Goal: Task Accomplishment & Management: Complete application form

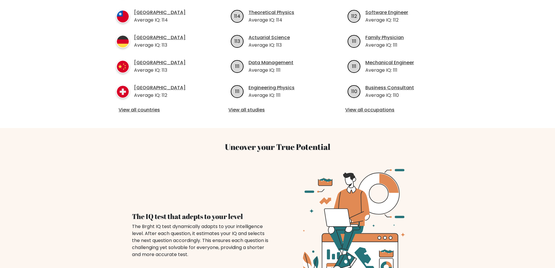
scroll to position [210, 0]
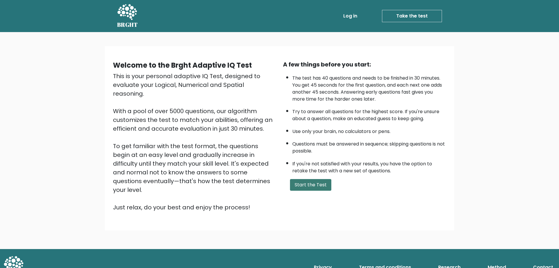
click at [302, 179] on button "Start the Test" at bounding box center [310, 185] width 41 height 12
click at [396, 15] on link "Take the test" at bounding box center [412, 16] width 60 height 12
click at [302, 179] on button "Start the Test" at bounding box center [310, 185] width 41 height 12
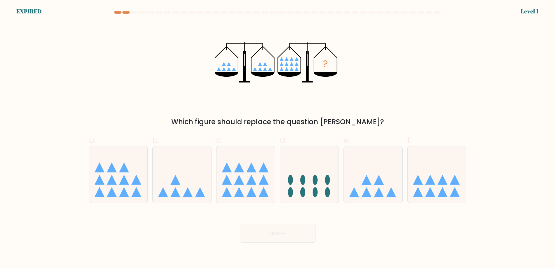
scroll to position [12, 0]
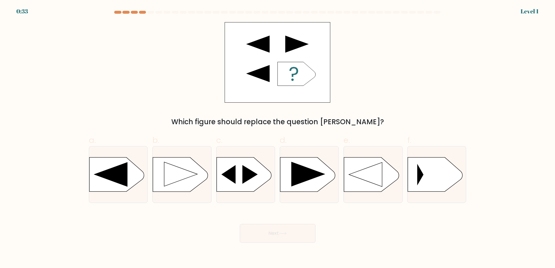
scroll to position [116, 0]
click at [313, 186] on icon at bounding box center [308, 174] width 34 height 25
click at [278, 138] on input "d." at bounding box center [277, 136] width 0 height 4
radio input "true"
click at [277, 134] on input "e." at bounding box center [277, 136] width 0 height 4
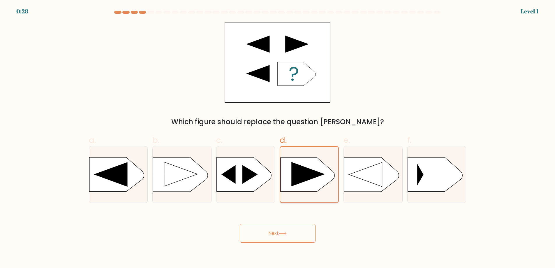
radio input "true"
click at [277, 134] on input "f." at bounding box center [277, 136] width 0 height 4
radio input "true"
click at [277, 134] on input "a." at bounding box center [277, 136] width 0 height 4
radio input "true"
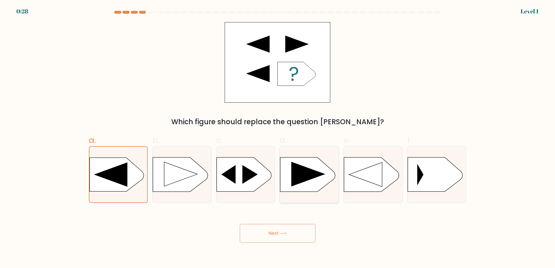
click at [277, 134] on input "b." at bounding box center [277, 136] width 0 height 4
radio input "true"
click at [277, 134] on input "c." at bounding box center [277, 136] width 0 height 4
radio input "true"
click at [277, 134] on input "d." at bounding box center [277, 136] width 0 height 4
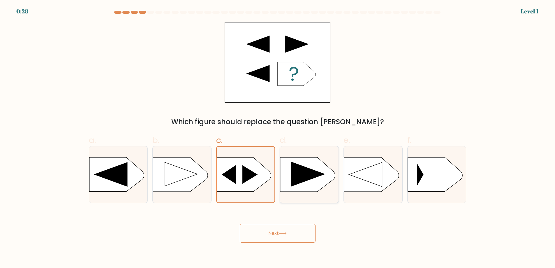
radio input "true"
click at [277, 134] on input "e." at bounding box center [277, 136] width 0 height 4
radio input "true"
click at [277, 134] on input "f." at bounding box center [277, 136] width 0 height 4
radio input "true"
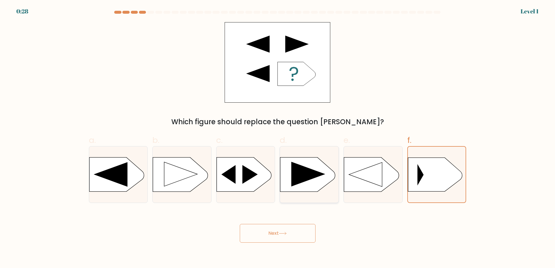
click at [277, 134] on input "a." at bounding box center [277, 136] width 0 height 4
radio input "true"
click at [277, 134] on input "b." at bounding box center [277, 136] width 0 height 4
radio input "true"
click at [293, 186] on icon at bounding box center [308, 174] width 34 height 25
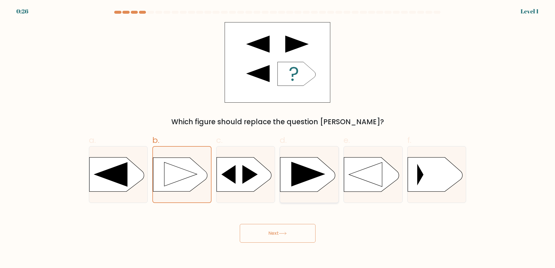
click at [278, 138] on input "d." at bounding box center [277, 136] width 0 height 4
radio input "true"
click at [293, 186] on icon at bounding box center [307, 174] width 33 height 24
click at [278, 138] on input "d." at bounding box center [277, 136] width 0 height 4
click at [293, 186] on icon at bounding box center [307, 174] width 33 height 24
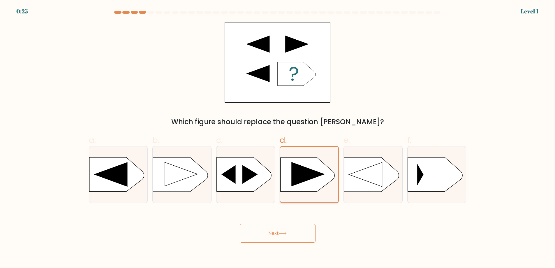
click at [278, 138] on input "d." at bounding box center [277, 136] width 0 height 4
click at [293, 186] on icon at bounding box center [307, 174] width 33 height 24
click at [278, 138] on input "d." at bounding box center [277, 136] width 0 height 4
click at [293, 186] on icon at bounding box center [307, 174] width 33 height 24
click at [278, 138] on input "d." at bounding box center [277, 136] width 0 height 4
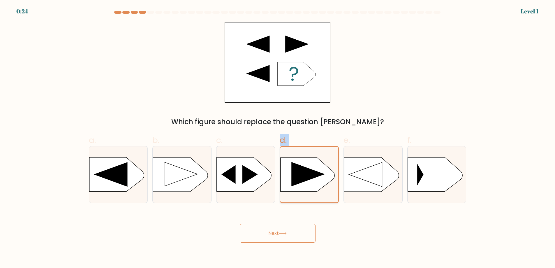
click at [293, 186] on icon at bounding box center [307, 174] width 33 height 24
click at [278, 138] on input "d." at bounding box center [277, 136] width 0 height 4
click at [277, 134] on input "c." at bounding box center [277, 136] width 0 height 4
radio input "true"
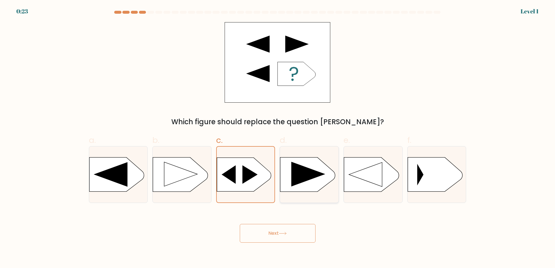
click at [277, 134] on input "b." at bounding box center [277, 136] width 0 height 4
radio input "true"
click at [277, 134] on input "a." at bounding box center [277, 136] width 0 height 4
radio input "true"
click at [277, 134] on input "f." at bounding box center [277, 136] width 0 height 4
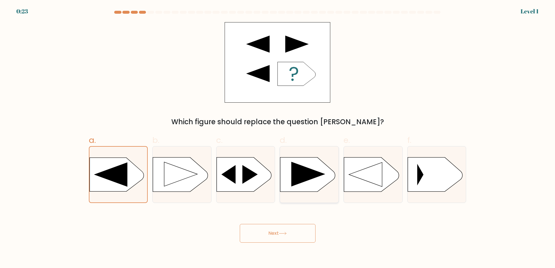
radio input "true"
click at [277, 134] on input "e." at bounding box center [277, 136] width 0 height 4
radio input "true"
click at [277, 134] on input "d." at bounding box center [277, 136] width 0 height 4
radio input "true"
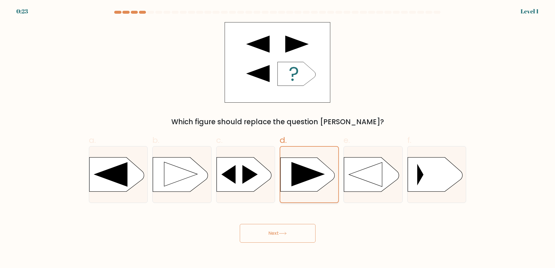
click at [277, 134] on input "c." at bounding box center [277, 136] width 0 height 4
radio input "true"
click at [277, 134] on input "b." at bounding box center [277, 136] width 0 height 4
radio input "true"
click at [277, 134] on input "a." at bounding box center [277, 136] width 0 height 4
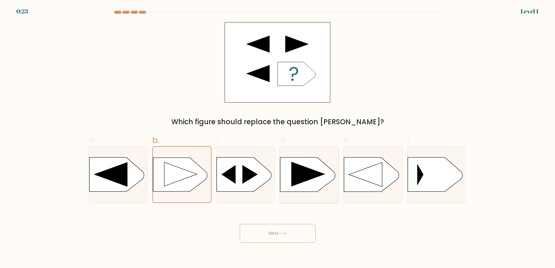
radio input "true"
click at [277, 134] on input "f." at bounding box center [277, 136] width 0 height 4
radio input "true"
click at [277, 134] on input "e." at bounding box center [277, 136] width 0 height 4
radio input "true"
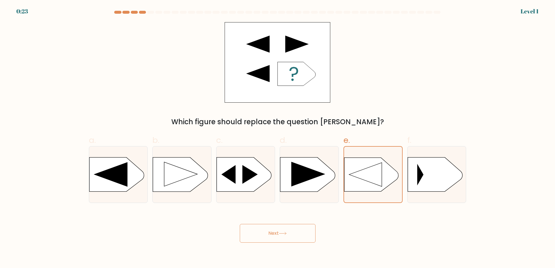
click at [277, 134] on input "d." at bounding box center [277, 136] width 0 height 4
radio input "true"
click at [277, 134] on input "c." at bounding box center [277, 136] width 0 height 4
radio input "true"
click at [277, 134] on input "b." at bounding box center [277, 136] width 0 height 4
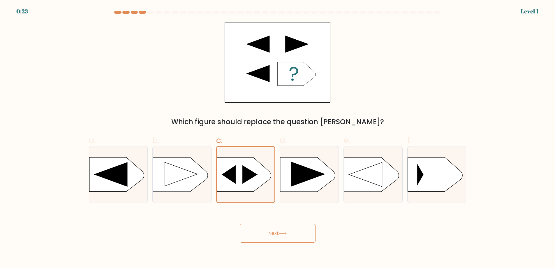
radio input "true"
click at [277, 134] on input "a." at bounding box center [277, 136] width 0 height 4
radio input "true"
click at [277, 134] on input "f." at bounding box center [277, 136] width 0 height 4
radio input "true"
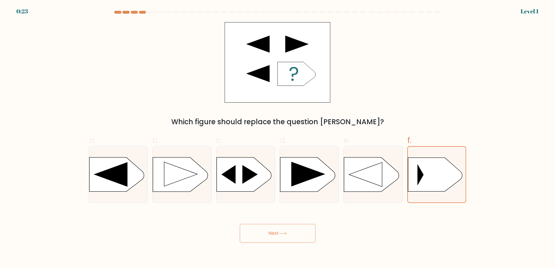
click at [277, 134] on input "e." at bounding box center [277, 136] width 0 height 4
radio input "true"
click at [277, 134] on input "d." at bounding box center [277, 136] width 0 height 4
radio input "true"
click at [277, 134] on input "c." at bounding box center [277, 136] width 0 height 4
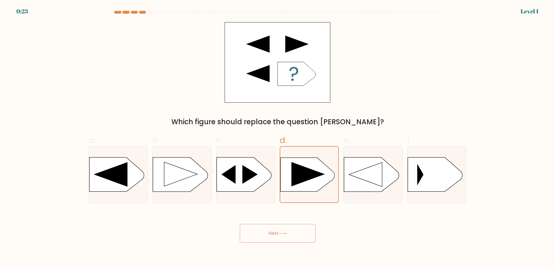
radio input "true"
click at [302, 186] on icon at bounding box center [308, 174] width 34 height 25
click at [278, 138] on input "d." at bounding box center [277, 136] width 0 height 4
radio input "true"
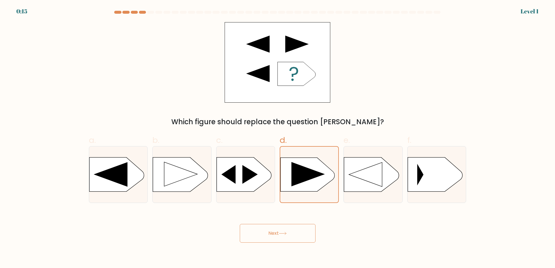
click at [277, 134] on input "e." at bounding box center [277, 136] width 0 height 4
radio input "true"
click at [277, 134] on input "f." at bounding box center [277, 136] width 0 height 4
radio input "true"
click at [281, 200] on label "d." at bounding box center [308, 168] width 59 height 69
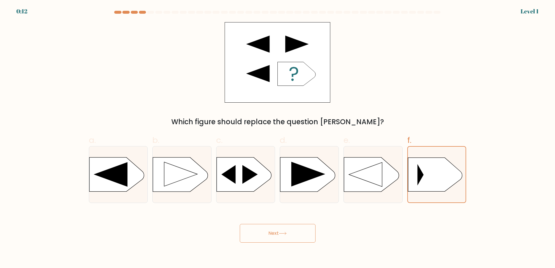
click at [278, 138] on input "d." at bounding box center [277, 136] width 0 height 4
radio input "true"
click at [269, 242] on button "Next" at bounding box center [278, 233] width 76 height 19
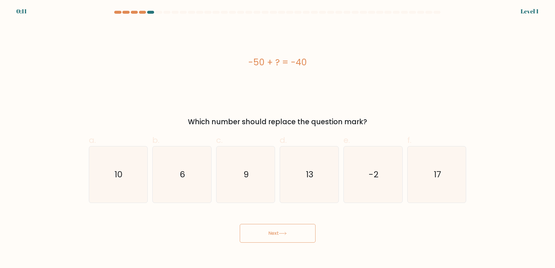
scroll to position [0, 0]
click at [112, 146] on icon "10" at bounding box center [120, 174] width 56 height 56
click at [279, 134] on input "a. 10" at bounding box center [279, 136] width 0 height 4
radio input "true"
click at [112, 146] on icon "10" at bounding box center [121, 174] width 56 height 56
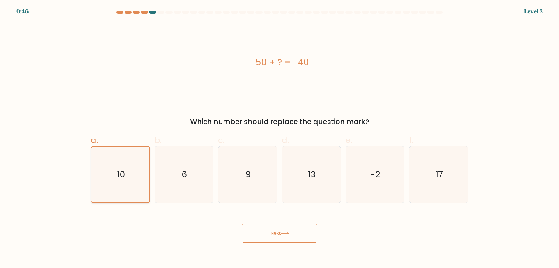
click at [279, 134] on input "a. 10" at bounding box center [279, 136] width 0 height 4
click at [112, 146] on icon "10" at bounding box center [121, 174] width 56 height 56
click at [279, 134] on input "a. 10" at bounding box center [279, 136] width 0 height 4
click at [112, 146] on icon "10" at bounding box center [121, 174] width 56 height 56
click at [279, 134] on input "a. 10" at bounding box center [279, 136] width 0 height 4
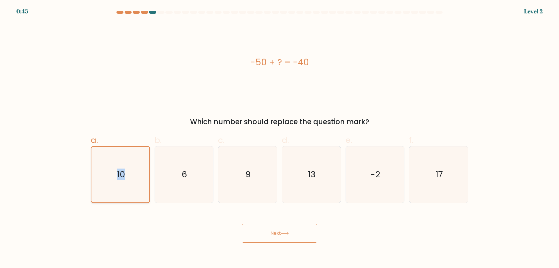
click at [124, 146] on icon "10" at bounding box center [121, 174] width 56 height 56
click at [279, 134] on input "a. 10" at bounding box center [279, 136] width 0 height 4
click at [92, 134] on span "a." at bounding box center [94, 139] width 7 height 11
click at [279, 134] on input "a. 10" at bounding box center [279, 136] width 0 height 4
click at [271, 224] on button "Next" at bounding box center [280, 233] width 76 height 19
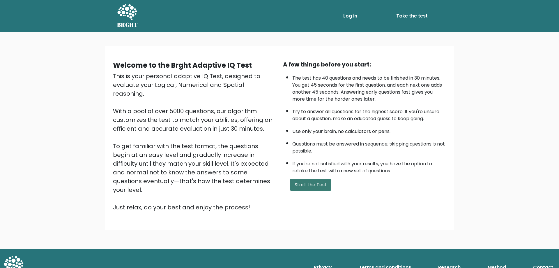
click at [298, 179] on button "Start the Test" at bounding box center [310, 185] width 41 height 12
